Goal: Check status

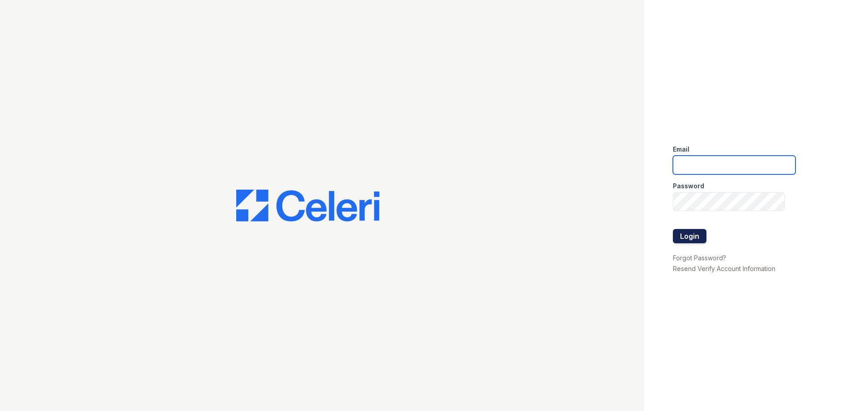
type input "avalon.pm@cafmanagement.com"
click at [693, 235] on button "Login" at bounding box center [690, 236] width 34 height 14
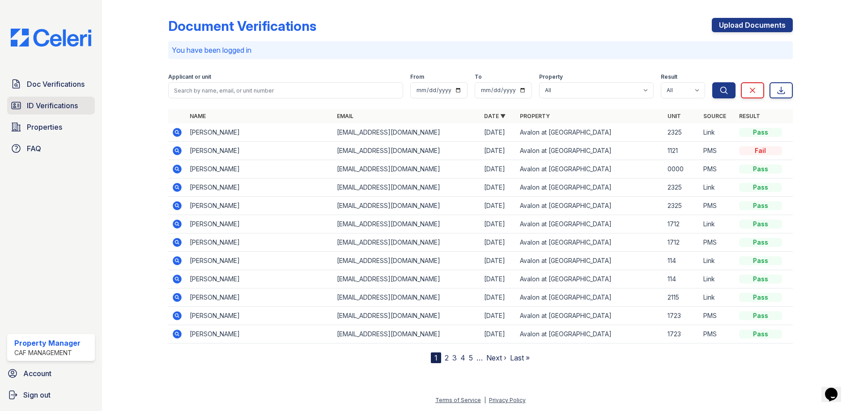
click at [43, 108] on span "ID Verifications" at bounding box center [52, 105] width 51 height 11
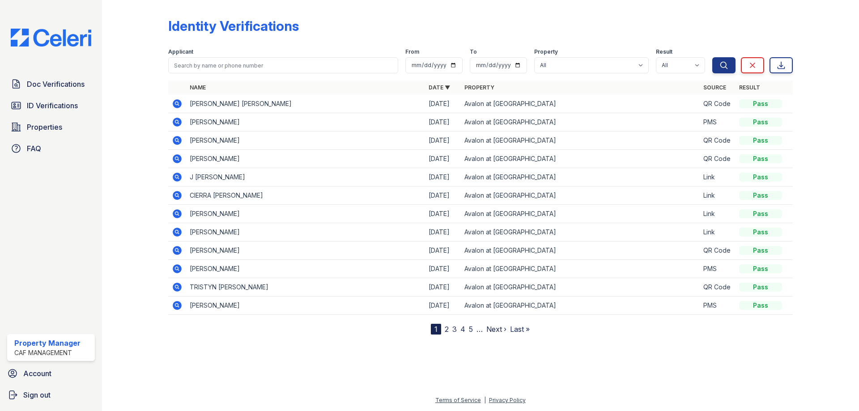
click at [176, 101] on icon at bounding box center [177, 103] width 9 height 9
